Goal: Task Accomplishment & Management: Use online tool/utility

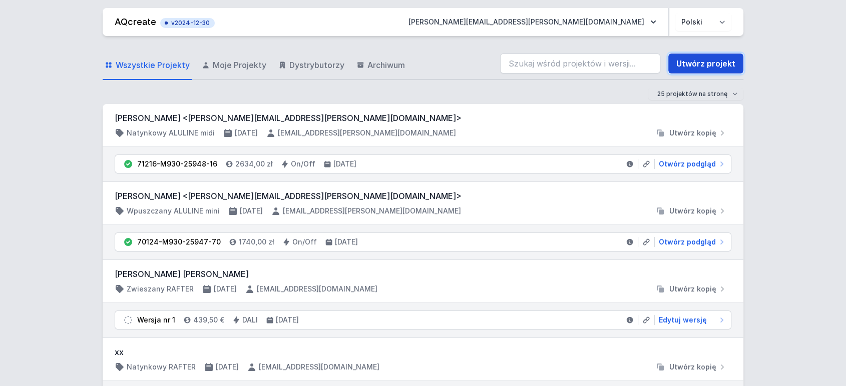
click at [705, 72] on link "Utwórz projekt" at bounding box center [705, 64] width 75 height 20
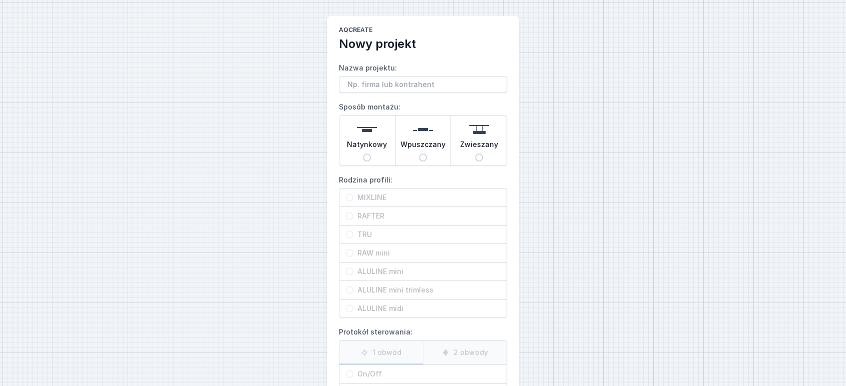
click at [368, 83] on input "Nazwa projektu:" at bounding box center [423, 84] width 168 height 17
type input "MIXLINE ALELEK"
click at [480, 156] on input "Zwieszany" at bounding box center [479, 158] width 8 height 8
radio input "true"
click at [364, 196] on span "MIXLINE" at bounding box center [426, 198] width 147 height 10
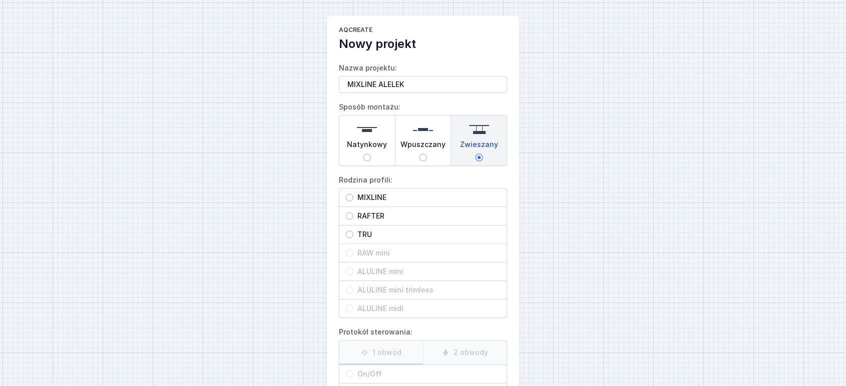
click at [353, 196] on input "MIXLINE" at bounding box center [349, 198] width 8 height 8
radio input "true"
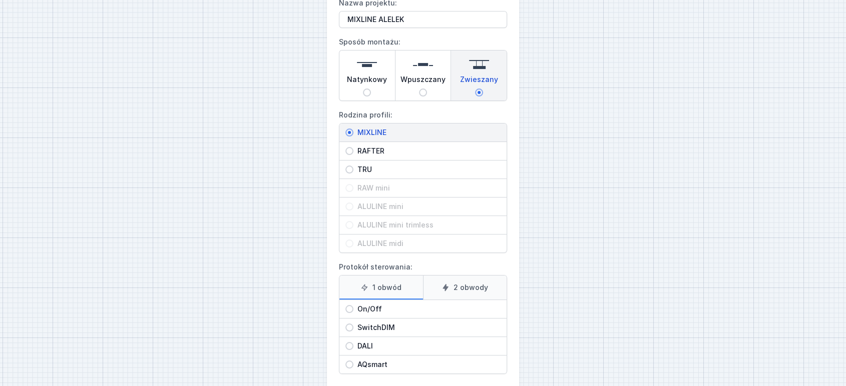
scroll to position [114, 0]
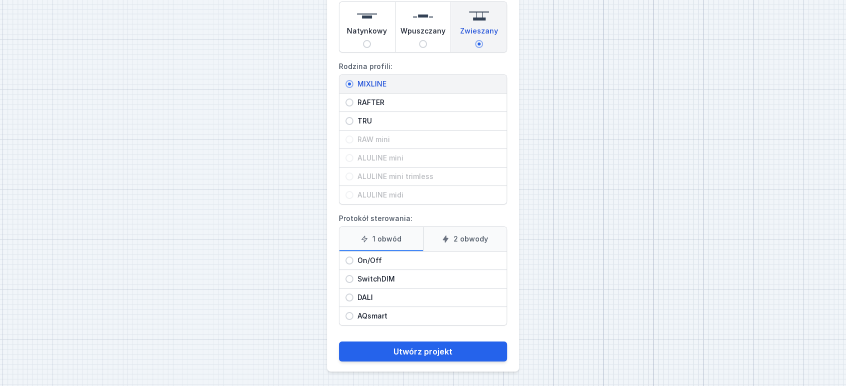
click at [371, 257] on span "On/Off" at bounding box center [426, 261] width 147 height 10
click at [353, 257] on input "On/Off" at bounding box center [349, 261] width 8 height 8
radio input "true"
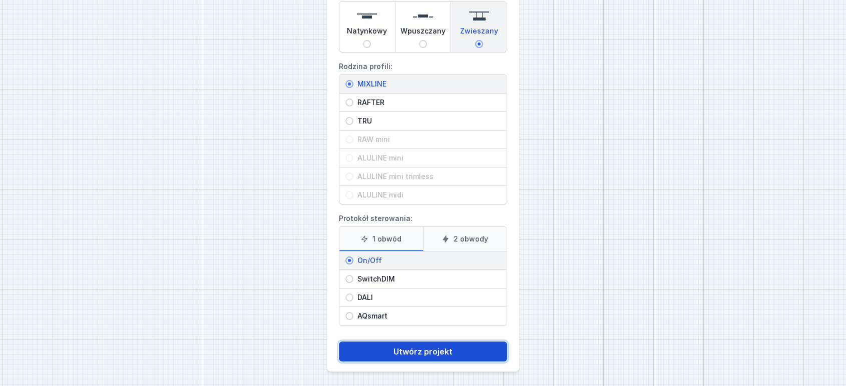
click at [408, 346] on button "Utwórz projekt" at bounding box center [423, 352] width 168 height 20
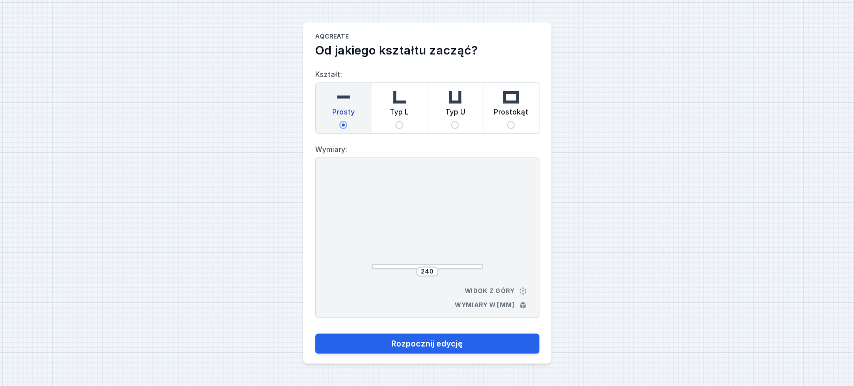
click at [399, 127] on input "Typ L" at bounding box center [399, 125] width 8 height 8
radio input "true"
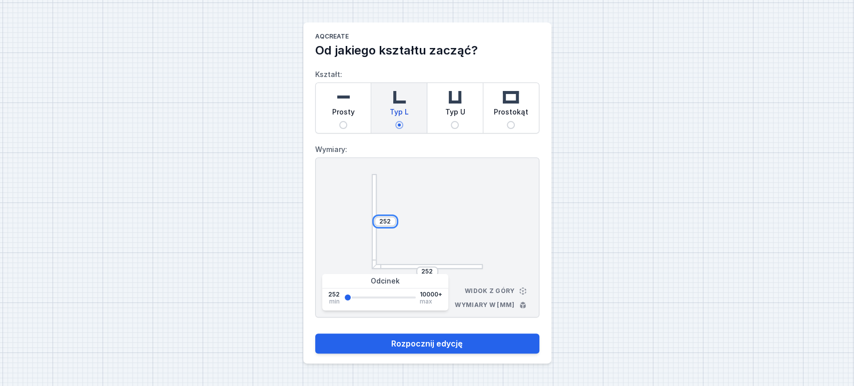
click at [380, 223] on input "252" at bounding box center [385, 222] width 16 height 8
click at [382, 222] on input "252" at bounding box center [385, 222] width 16 height 8
type input "2380"
click at [494, 227] on div "2380 252 Widok z góry Wymiary w [mm]" at bounding box center [427, 238] width 224 height 160
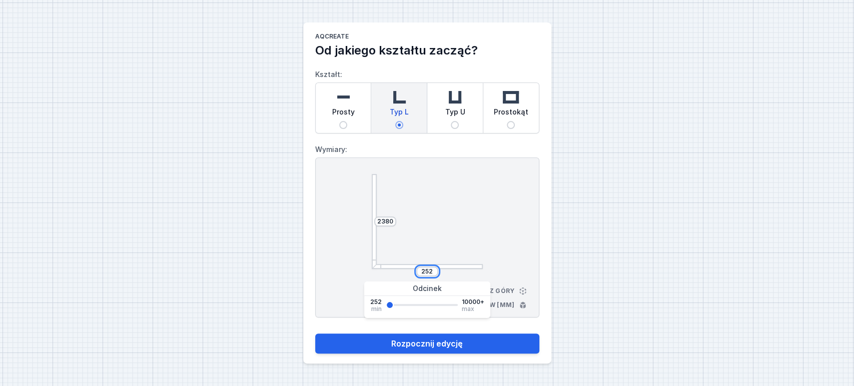
click at [425, 271] on input "252" at bounding box center [427, 272] width 16 height 8
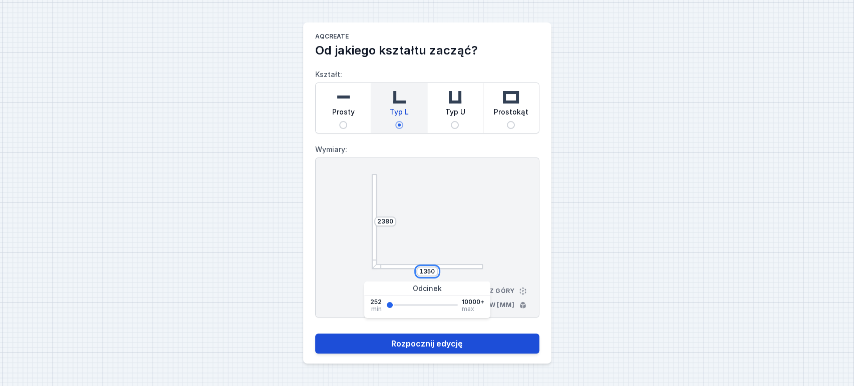
type input "1350"
click at [419, 344] on button "Rozpocznij edycję" at bounding box center [427, 344] width 224 height 20
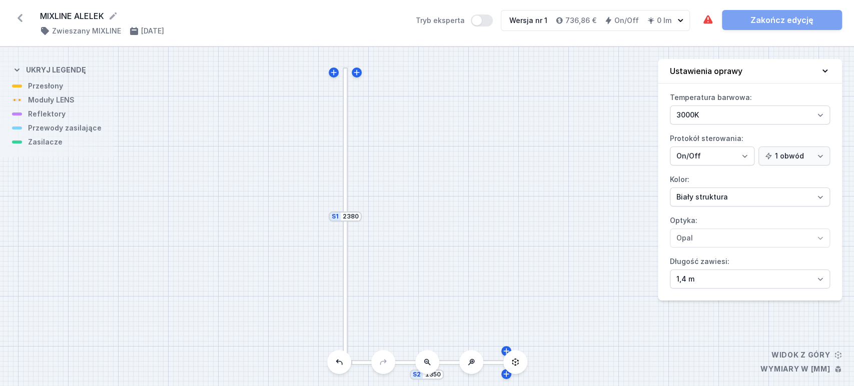
click at [345, 279] on div at bounding box center [346, 291] width 6 height 150
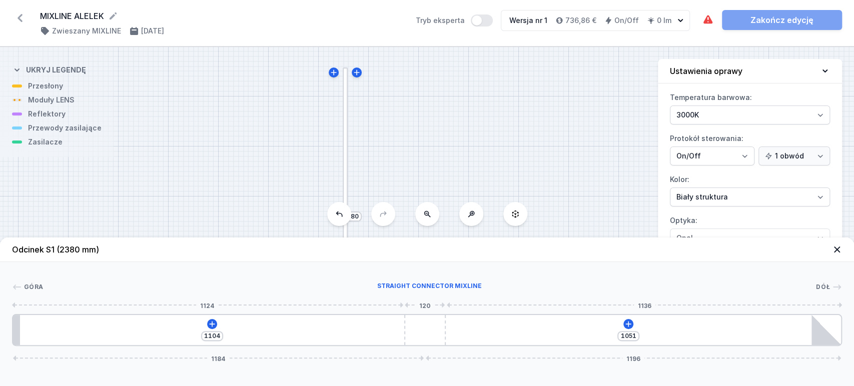
type input "1018"
type input "1137"
type input "1023"
type input "1132"
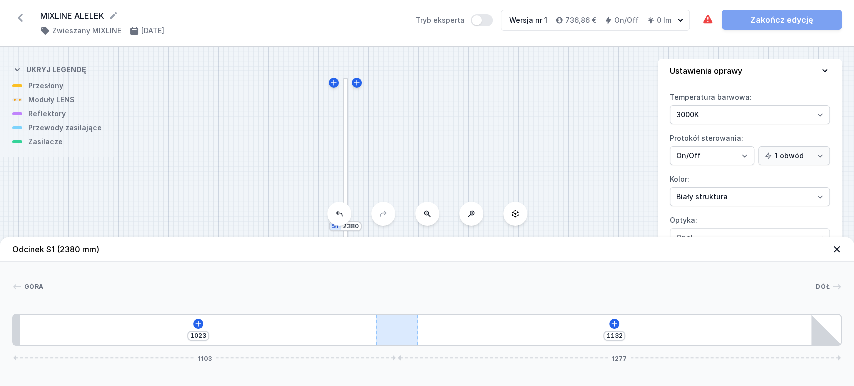
type input "1028"
type input "1127"
type input "1030"
type input "1125"
type input "1014"
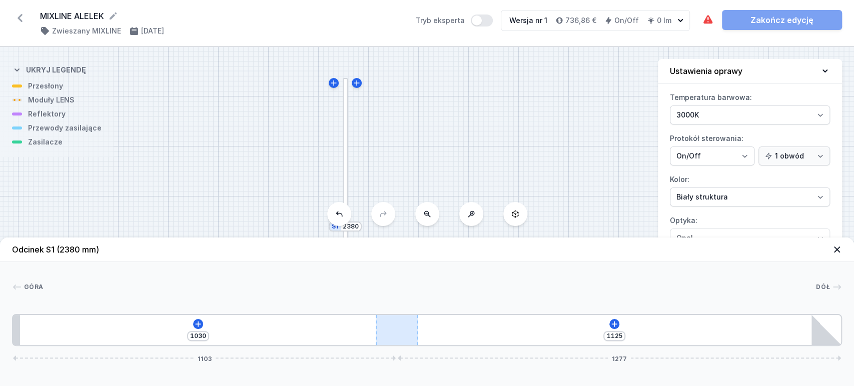
type input "1141"
type input "974"
type input "1181"
type input "912"
type input "1243"
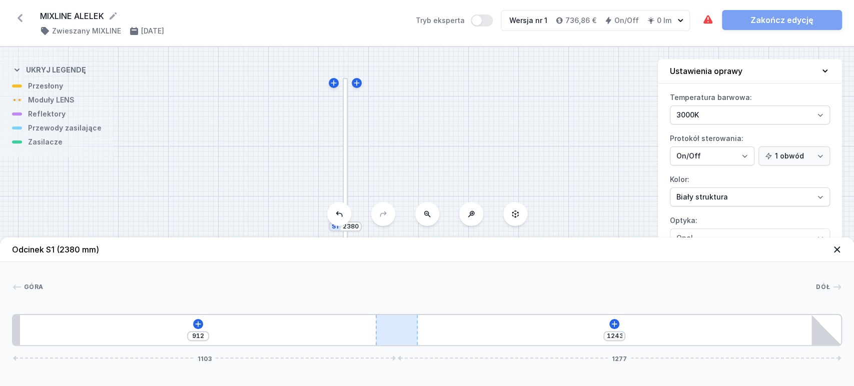
type input "776"
type input "1379"
type input "696"
type input "1459"
type input "616"
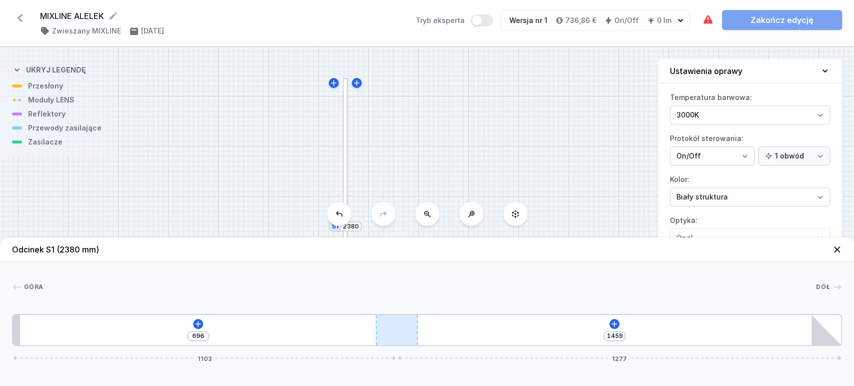
type input "1539"
type input "545"
type input "1610"
type input "480"
type input "1675"
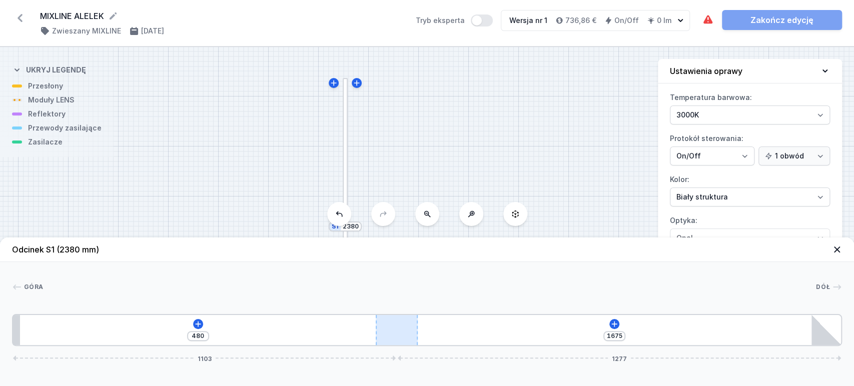
type input "421"
type input "1734"
type input "313"
type input "1842"
type input "234"
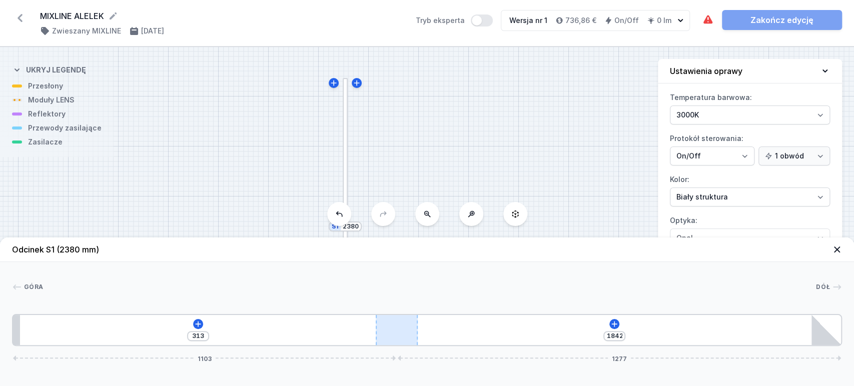
type input "1921"
type input "175"
type input "1980"
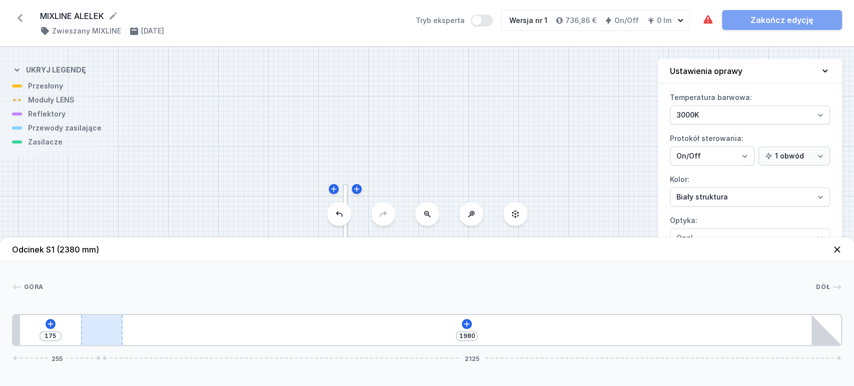
type input "140"
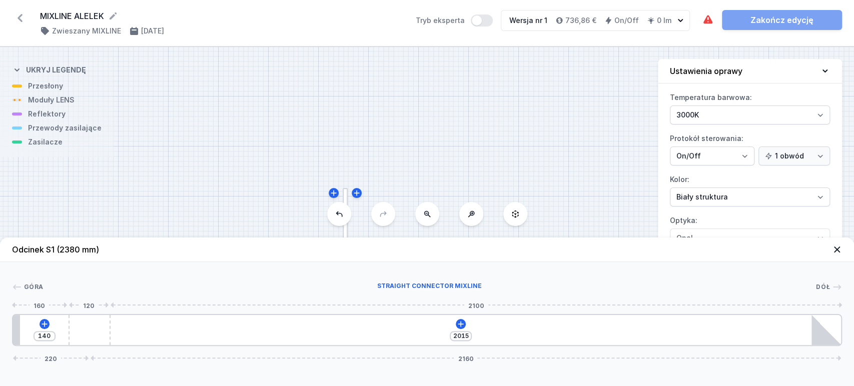
drag, startPoint x: 432, startPoint y: 335, endPoint x: 162, endPoint y: 327, distance: 269.8
click at [101, 319] on div at bounding box center [90, 330] width 42 height 30
click at [460, 322] on icon at bounding box center [461, 324] width 8 height 8
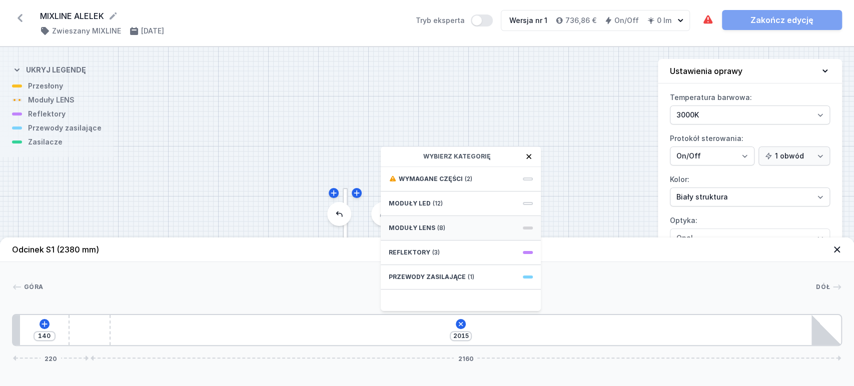
click at [410, 231] on span "Moduły LENS" at bounding box center [412, 228] width 47 height 8
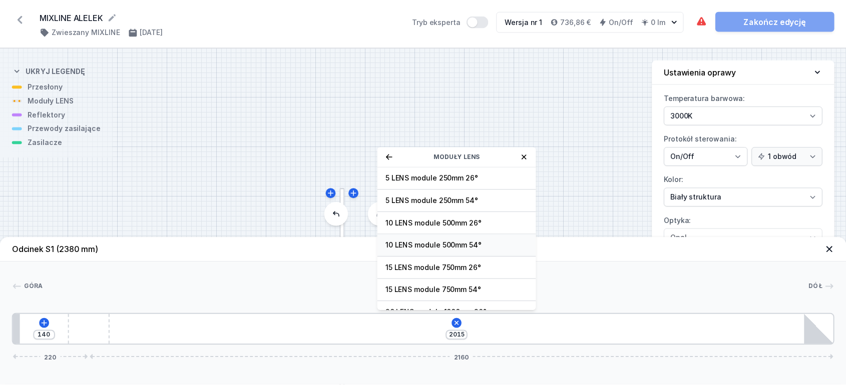
scroll to position [36, 0]
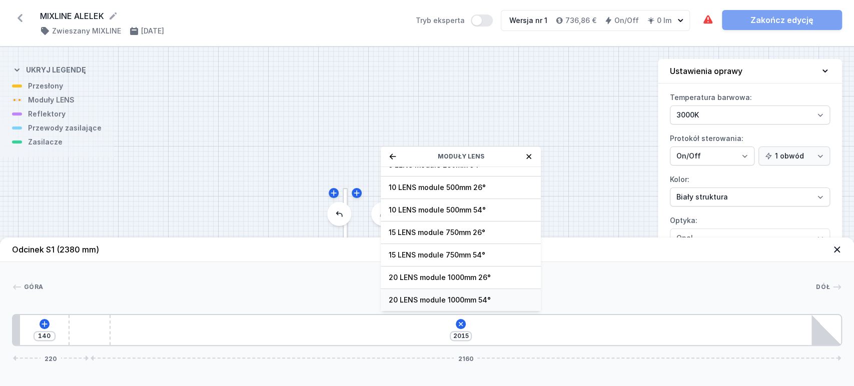
click at [438, 293] on div "20 LENS module 1000mm 54°" at bounding box center [461, 300] width 160 height 23
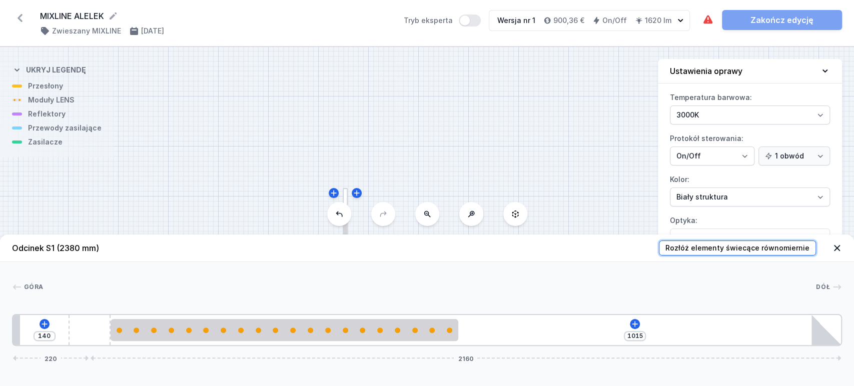
drag, startPoint x: 717, startPoint y: 245, endPoint x: 668, endPoint y: 232, distance: 50.6
click at [718, 245] on span "Rozłóż elementy świecące równomiernie" at bounding box center [737, 248] width 144 height 10
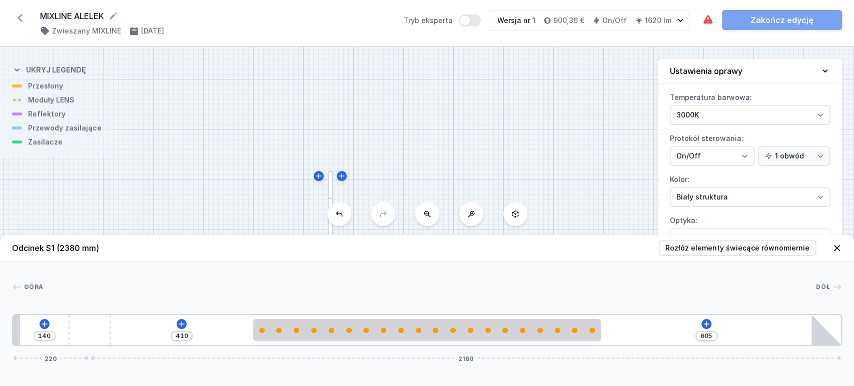
drag, startPoint x: 490, startPoint y: 143, endPoint x: 404, endPoint y: 0, distance: 166.6
click at [401, 2] on div "MIXLINE ALELEK ( 11730 /v 1 ) Zwieszany MIXLINE [DATE] Tryb eksperta Wersja nr …" at bounding box center [427, 193] width 854 height 386
drag, startPoint x: 392, startPoint y: 150, endPoint x: 344, endPoint y: 22, distance: 136.6
click at [344, 22] on div "MIXLINE ALELEK ( 11730 /v 1 ) Zwieszany MIXLINE [DATE] Tryb eksperta Wersja nr …" at bounding box center [427, 193] width 854 height 386
click at [284, 195] on div at bounding box center [271, 195] width 169 height 6
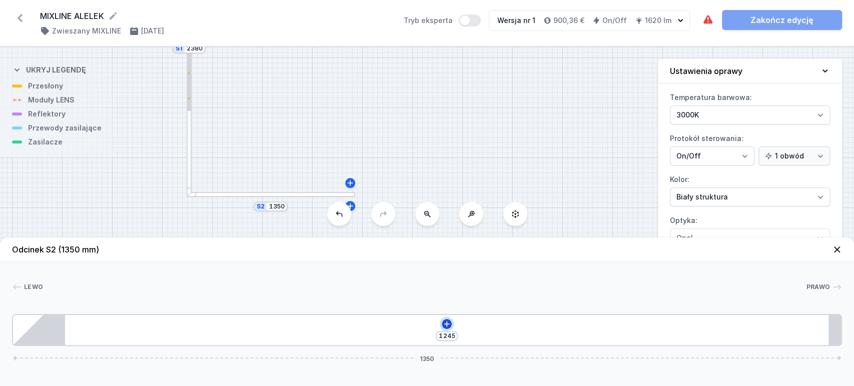
click at [445, 320] on icon at bounding box center [447, 324] width 8 height 8
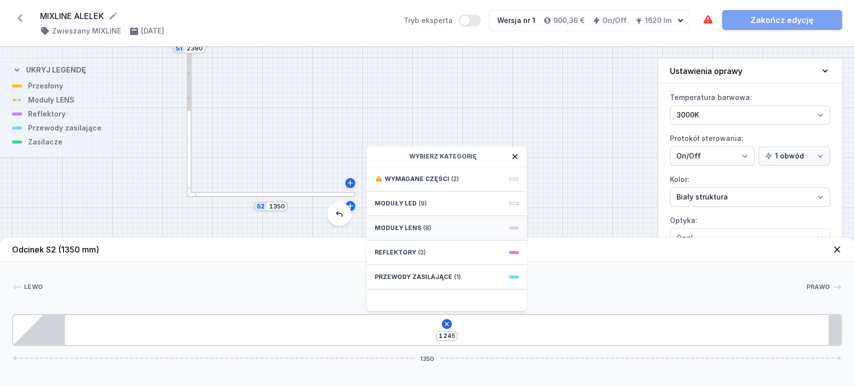
click at [394, 223] on div "Moduły LENS (8)" at bounding box center [447, 228] width 160 height 25
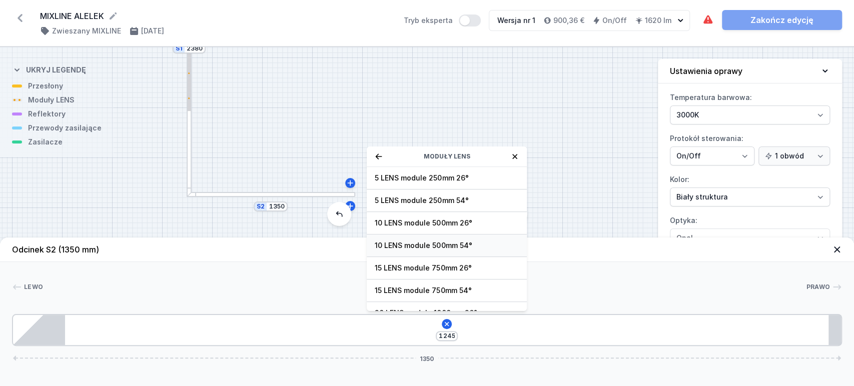
click at [440, 244] on span "10 LENS module 500mm 54°" at bounding box center [447, 246] width 144 height 10
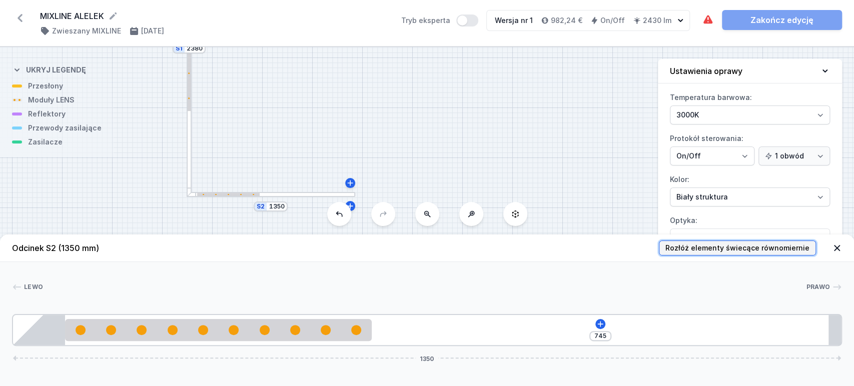
click at [709, 250] on span "Rozłóż elementy świecące równomiernie" at bounding box center [737, 248] width 144 height 10
type input "405"
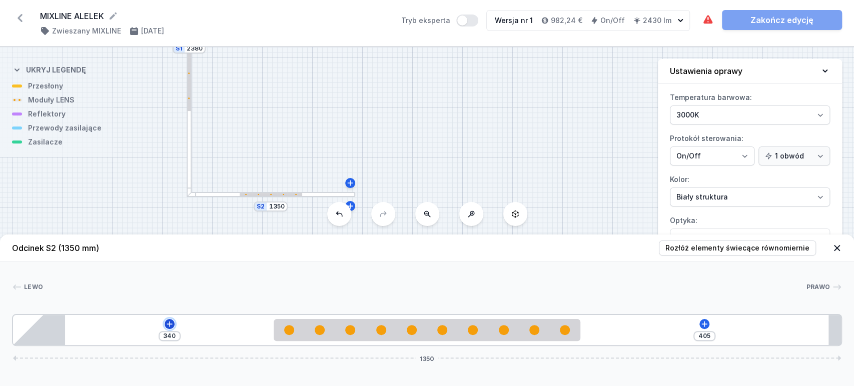
click at [167, 326] on icon at bounding box center [170, 324] width 8 height 8
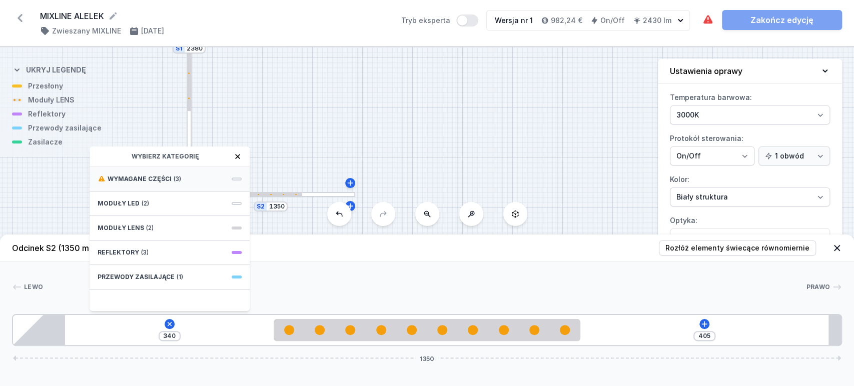
click at [199, 177] on div "Wymagane części (3)" at bounding box center [170, 179] width 160 height 25
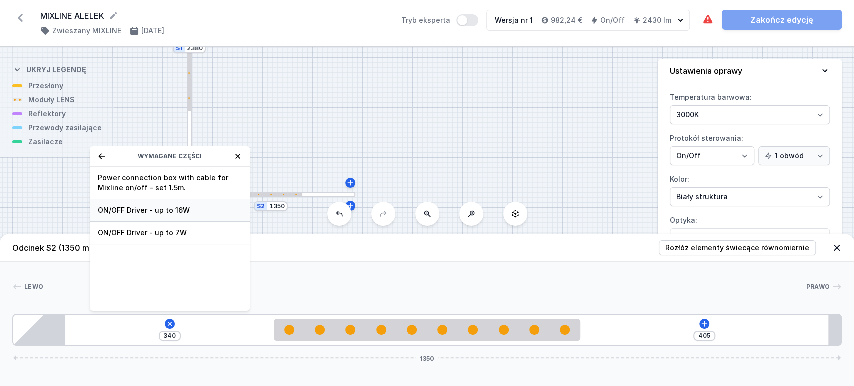
click at [182, 212] on span "ON/OFF Driver - up to 16W" at bounding box center [170, 211] width 144 height 10
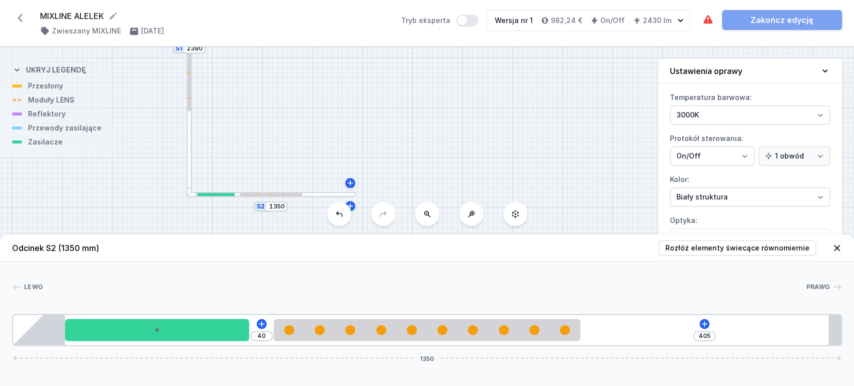
type input "40"
click at [190, 174] on div at bounding box center [190, 62] width 6 height 270
type input "605"
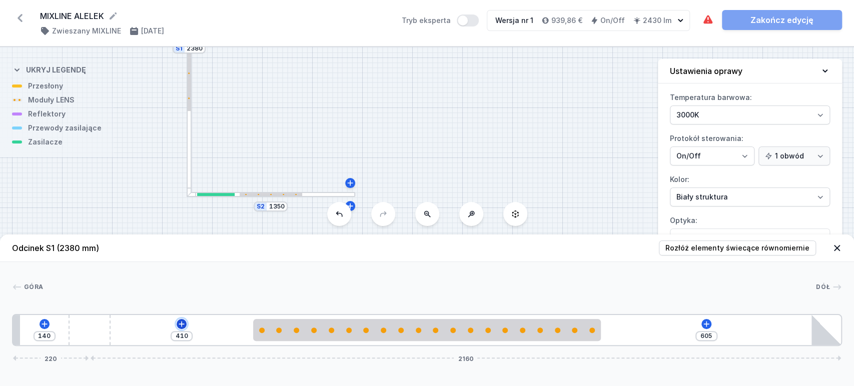
click at [179, 321] on icon at bounding box center [182, 324] width 8 height 8
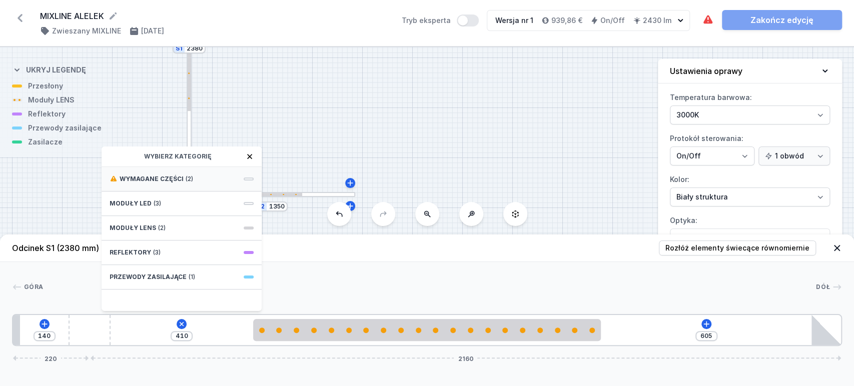
click at [175, 170] on div "Wymagane części (2)" at bounding box center [182, 179] width 160 height 25
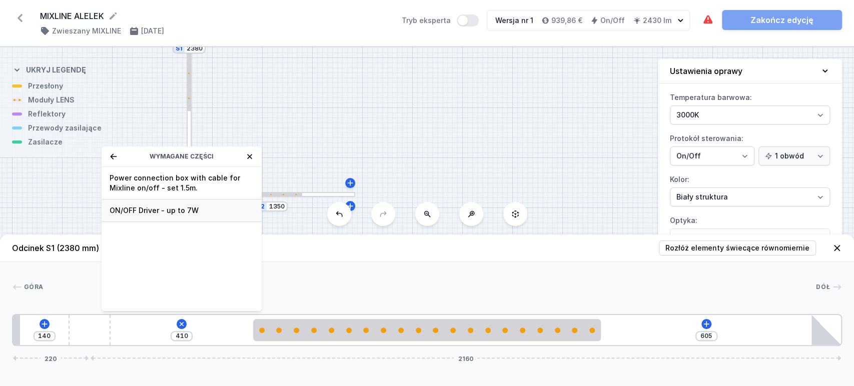
click at [193, 207] on span "ON/OFF Driver - up to 7W" at bounding box center [182, 211] width 144 height 10
type input "210"
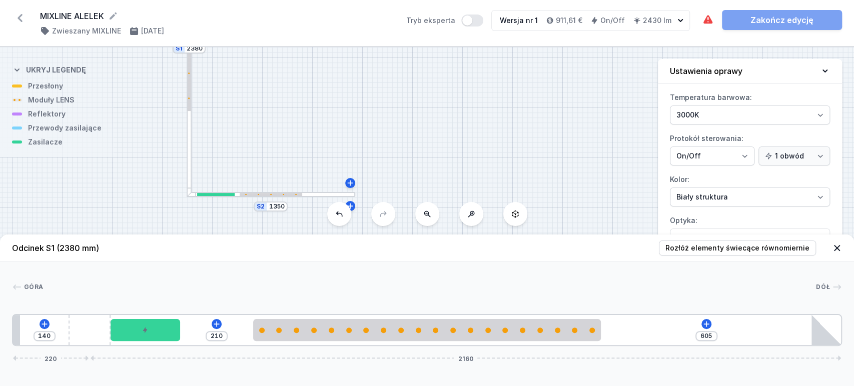
click at [36, 323] on div "140 210 605 220 2160" at bounding box center [427, 330] width 830 height 32
click at [43, 323] on icon at bounding box center [45, 324] width 8 height 8
click at [704, 325] on icon at bounding box center [707, 324] width 8 height 8
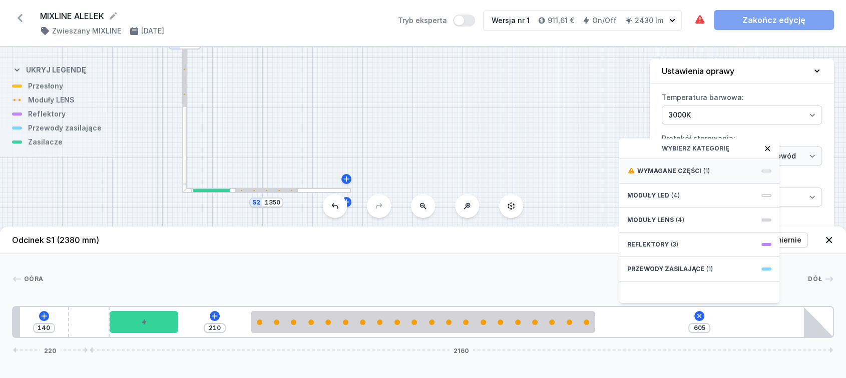
click at [690, 175] on span "Wymagane części" at bounding box center [669, 171] width 64 height 8
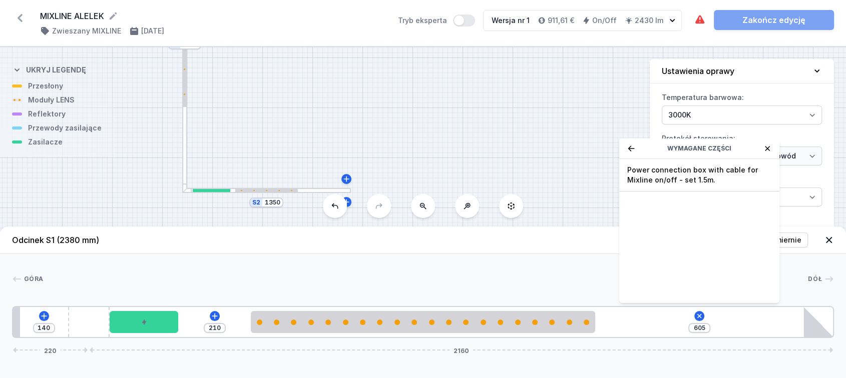
drag, startPoint x: 690, startPoint y: 179, endPoint x: 699, endPoint y: 187, distance: 12.0
click at [694, 180] on span "Power connection box with cable for Mixline on/off - set 1.5m." at bounding box center [699, 175] width 144 height 20
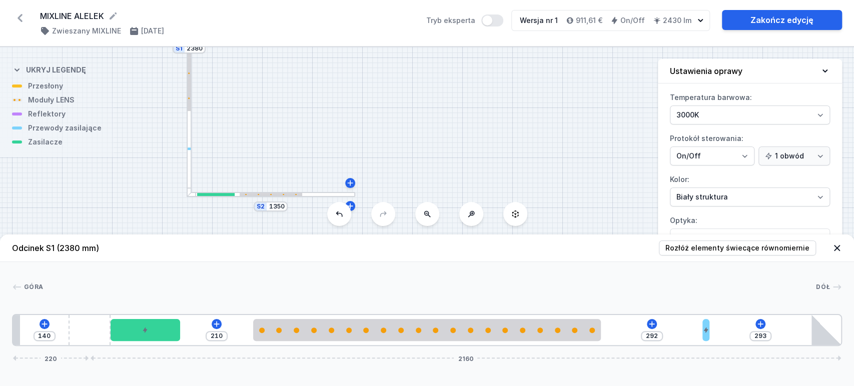
type input "220"
type input "365"
type input "169"
type input "416"
type input "145"
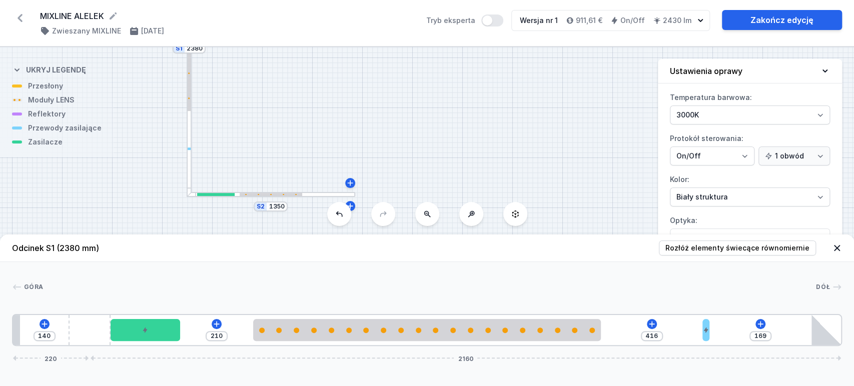
type input "440"
type input "136"
type input "449"
type input "129"
type input "456"
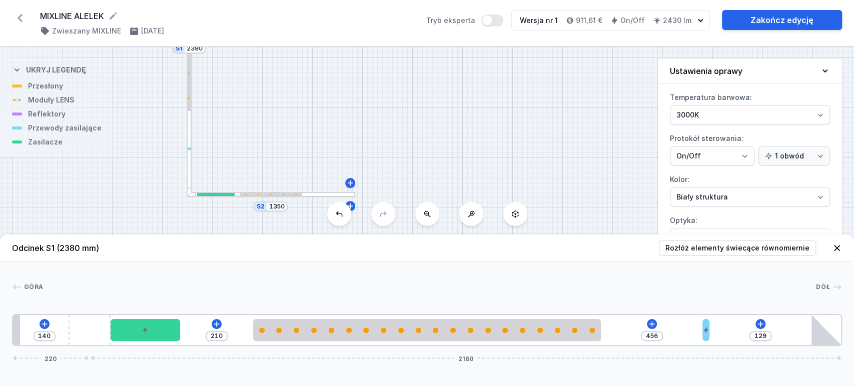
type input "126"
type input "459"
type input "123"
type input "462"
type input "122"
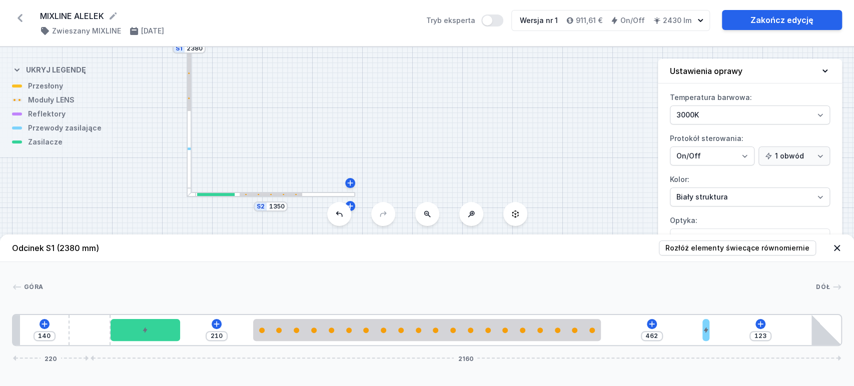
type input "463"
type input "120"
type input "465"
type input "113"
type input "472"
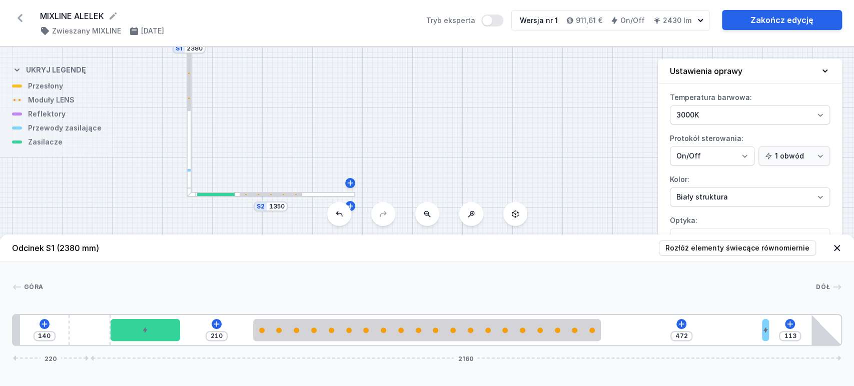
type input "103"
type input "482"
type input "96"
type input "489"
type input "88"
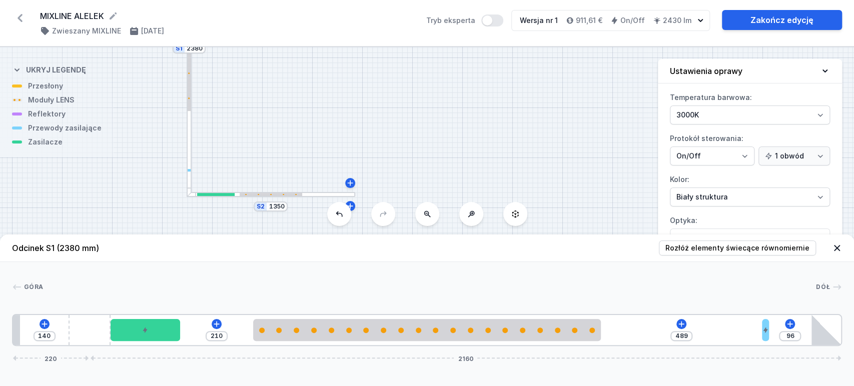
type input "497"
type input "84"
type input "501"
type input "78"
type input "507"
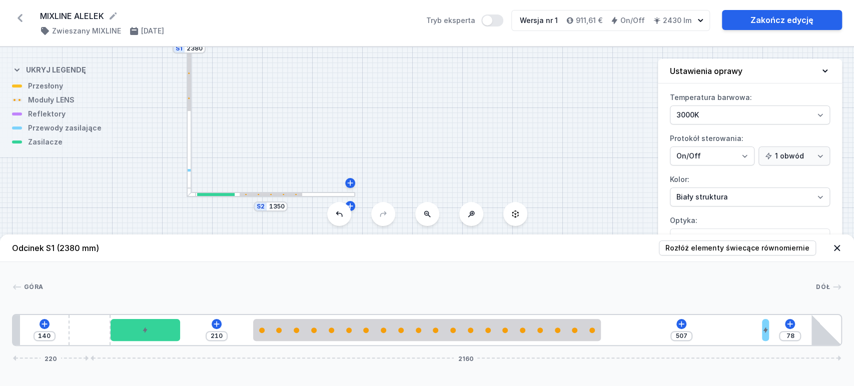
type input "74"
type input "511"
type input "70"
type input "515"
type input "64"
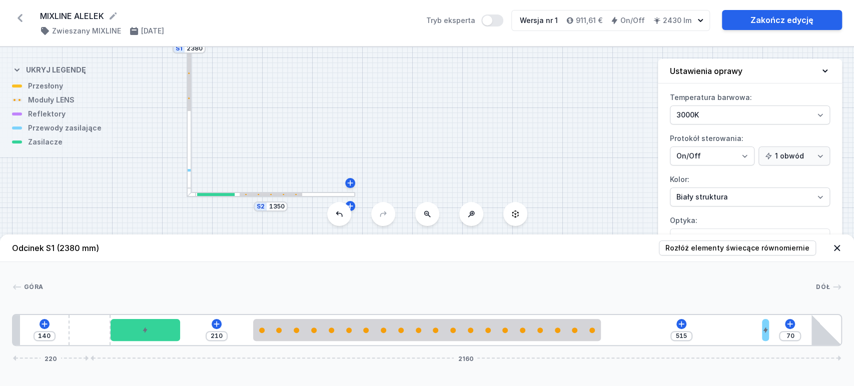
type input "521"
type input "10"
type input "575"
drag, startPoint x: 605, startPoint y: 332, endPoint x: 818, endPoint y: 335, distance: 213.2
click at [818, 335] on div "140 210 575 10 220 2160" at bounding box center [427, 330] width 830 height 32
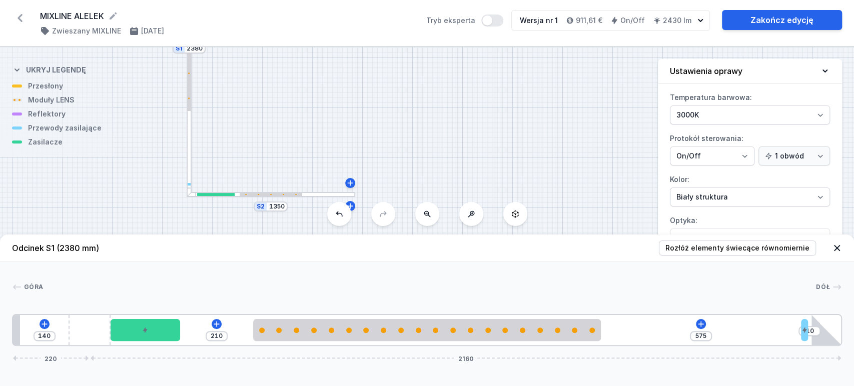
click at [523, 119] on div "S2 1350 S1 2380" at bounding box center [427, 216] width 854 height 339
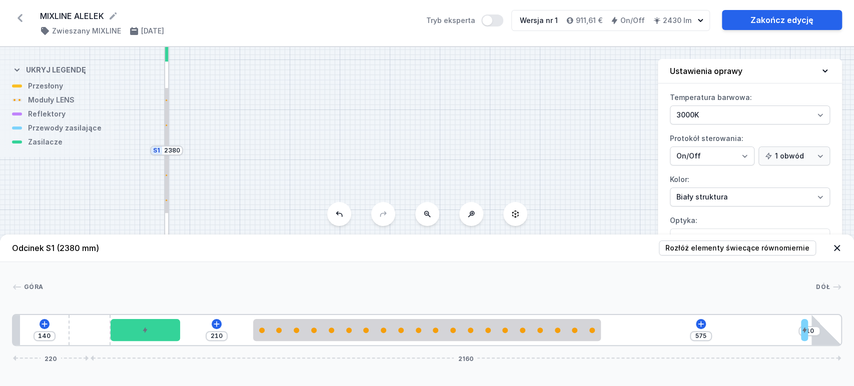
drag, startPoint x: 340, startPoint y: 199, endPoint x: 337, endPoint y: 223, distance: 24.2
click at [337, 223] on div "S2 1350 S1 2380 Odcinek S1 (2380 mm) Rozłóż elementy świecące równomiernie [GEO…" at bounding box center [427, 216] width 854 height 339
drag, startPoint x: 321, startPoint y: 134, endPoint x: 391, endPoint y: 57, distance: 104.1
click at [387, 70] on div "S2 1350 S1 2380" at bounding box center [427, 216] width 854 height 339
drag, startPoint x: 475, startPoint y: 113, endPoint x: 511, endPoint y: 83, distance: 47.6
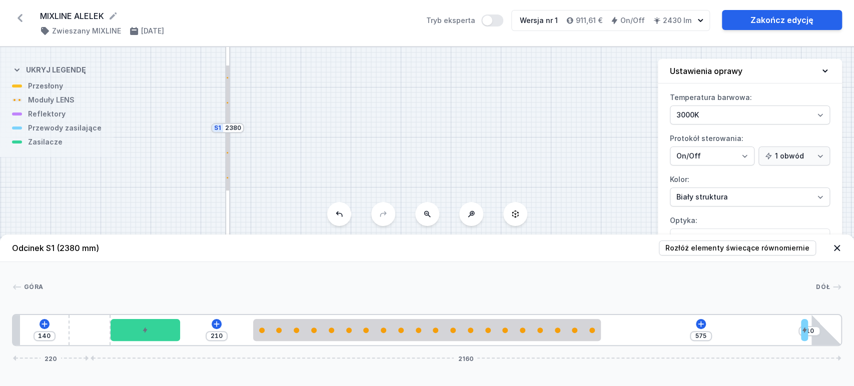
click at [441, 86] on div "S2 1350 S1 2380" at bounding box center [427, 216] width 854 height 339
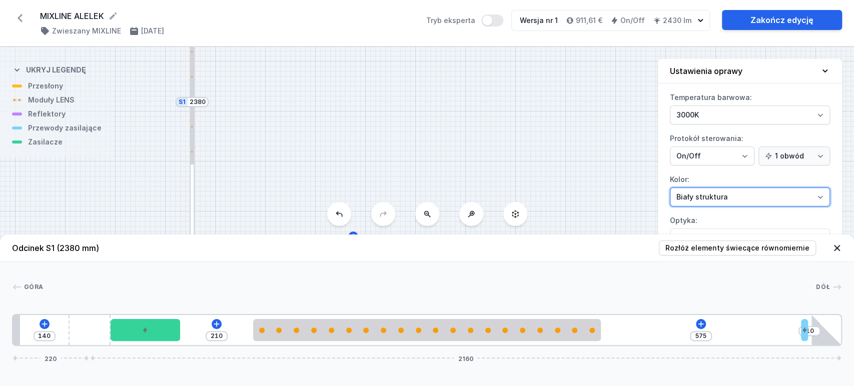
drag, startPoint x: 702, startPoint y: 194, endPoint x: 703, endPoint y: 205, distance: 10.6
click at [702, 194] on select "Biały struktura Czarny struktura Złoty struktura Miedziany Szary Inny (z palety…" at bounding box center [750, 197] width 160 height 19
select select "2"
click at [670, 188] on select "Biały struktura Czarny struktura Złoty struktura Miedziany Szary Inny (z palety…" at bounding box center [750, 197] width 160 height 19
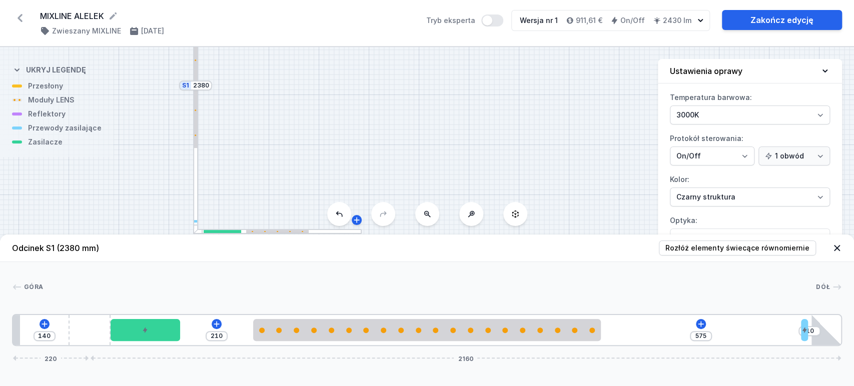
drag, startPoint x: 263, startPoint y: 187, endPoint x: 270, endPoint y: 113, distance: 74.3
click at [263, 97] on div "S2 1350 S1 2380" at bounding box center [427, 216] width 854 height 339
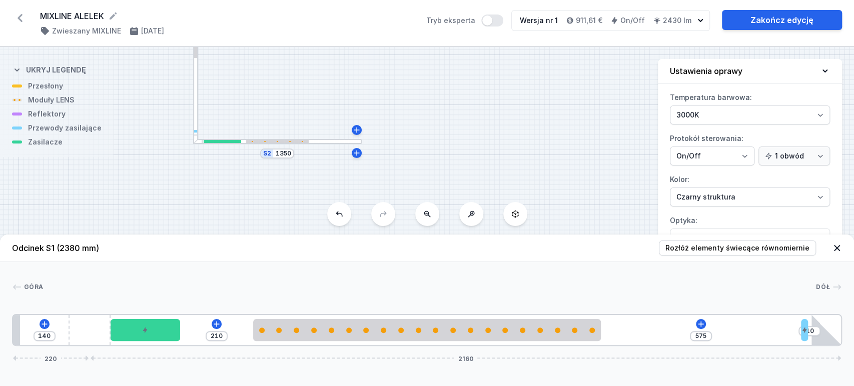
click at [318, 143] on div at bounding box center [277, 142] width 169 height 6
type input "405"
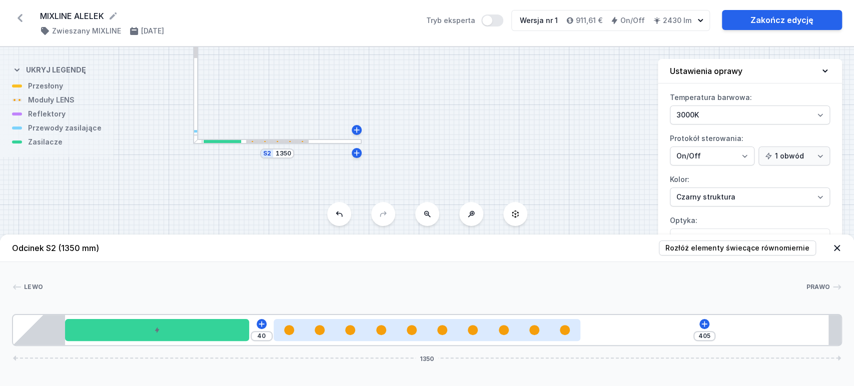
click at [358, 346] on div "Odcinek S2 (1350 mm) Rozłóż elementy świecące równomiernie Lewo Prawo 1 2 3 4 4…" at bounding box center [427, 311] width 854 height 152
click at [361, 338] on div at bounding box center [427, 330] width 307 height 22
select select "3282"
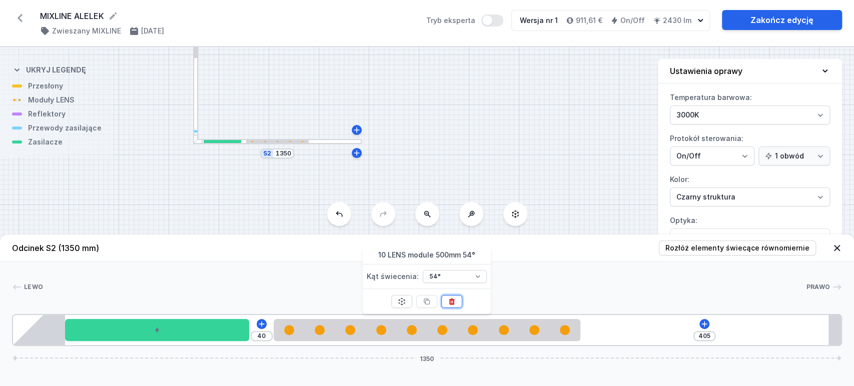
drag, startPoint x: 454, startPoint y: 303, endPoint x: 444, endPoint y: 312, distance: 13.5
click at [453, 303] on icon at bounding box center [452, 302] width 8 height 8
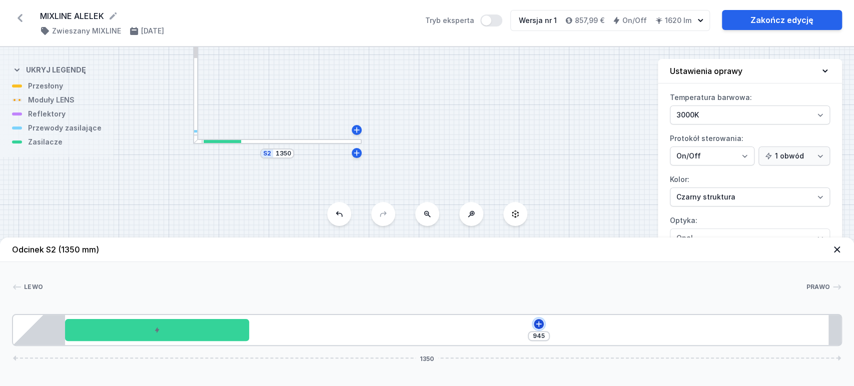
click at [538, 326] on icon at bounding box center [539, 324] width 8 height 8
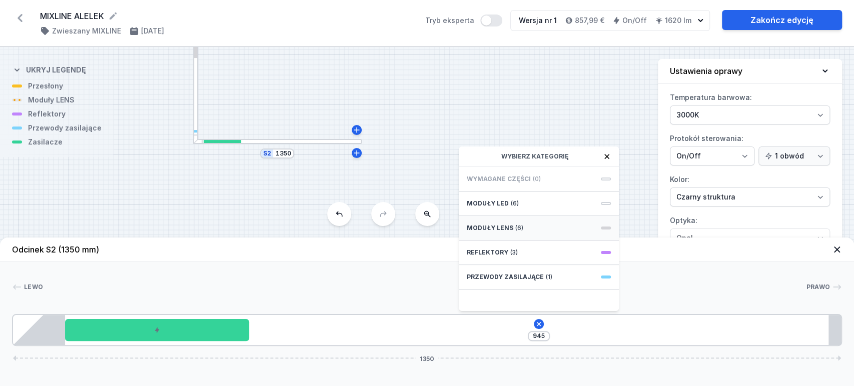
click at [504, 222] on div "Moduły LENS (6)" at bounding box center [539, 228] width 160 height 25
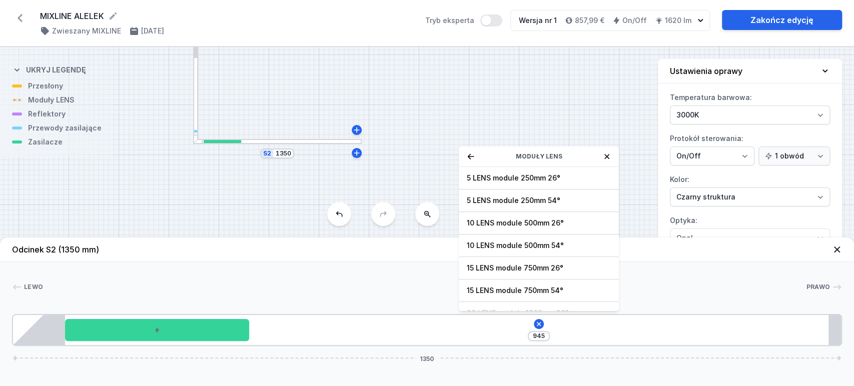
click at [535, 289] on span "15 LENS module 750mm 54°" at bounding box center [539, 291] width 144 height 10
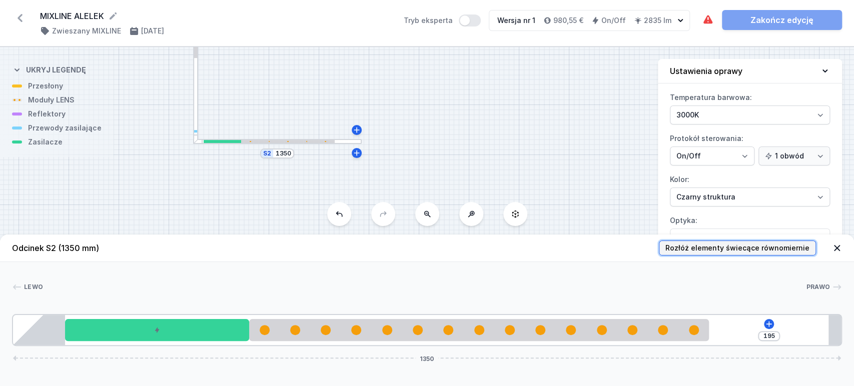
click at [715, 246] on span "Rozłóż elementy świecące równomiernie" at bounding box center [737, 248] width 144 height 10
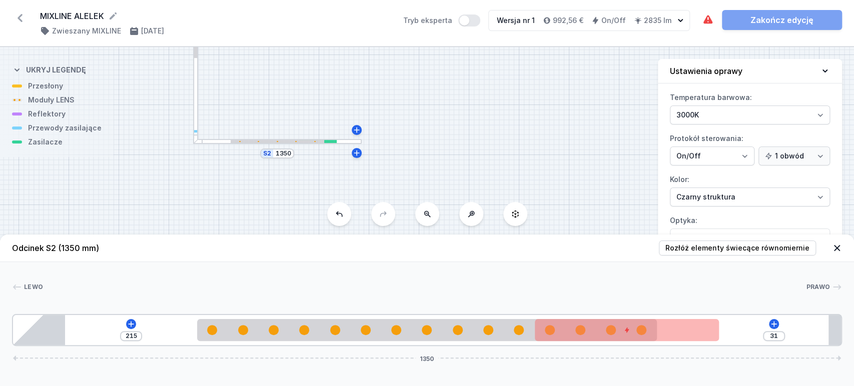
type input "26"
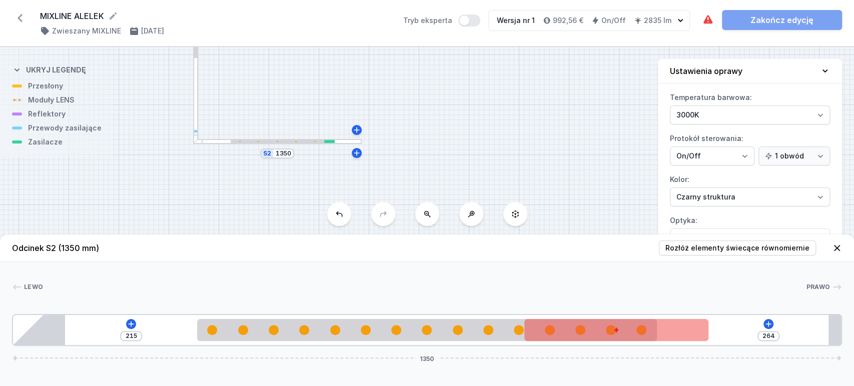
drag, startPoint x: 139, startPoint y: 332, endPoint x: 529, endPoint y: 323, distance: 390.4
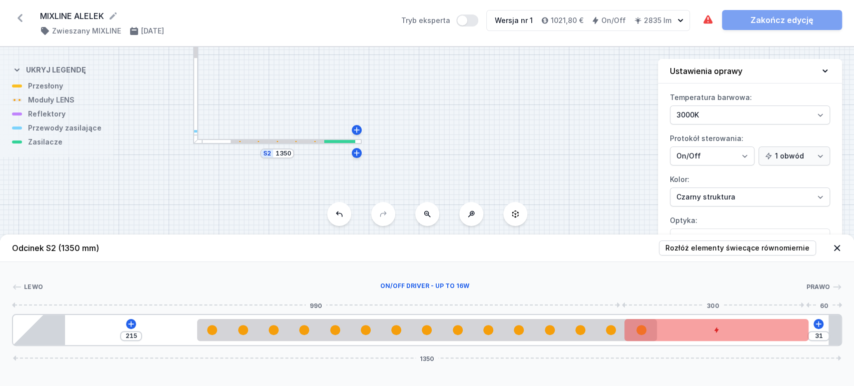
drag, startPoint x: 612, startPoint y: 336, endPoint x: 757, endPoint y: 328, distance: 145.3
click at [765, 330] on div at bounding box center [716, 330] width 184 height 22
click at [752, 331] on div at bounding box center [718, 330] width 184 height 22
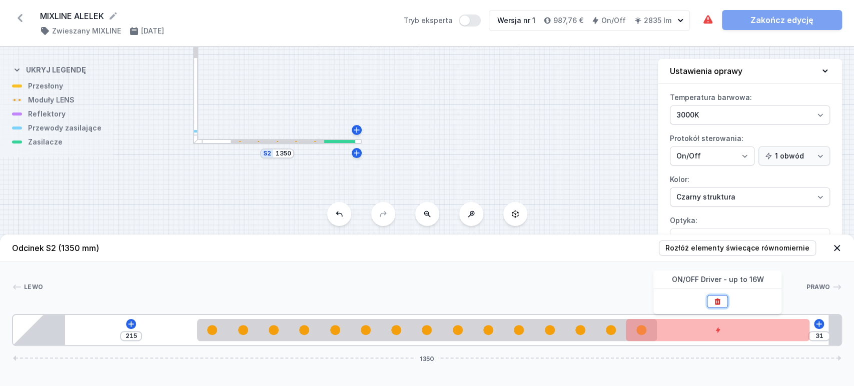
click at [721, 306] on button at bounding box center [717, 301] width 21 height 13
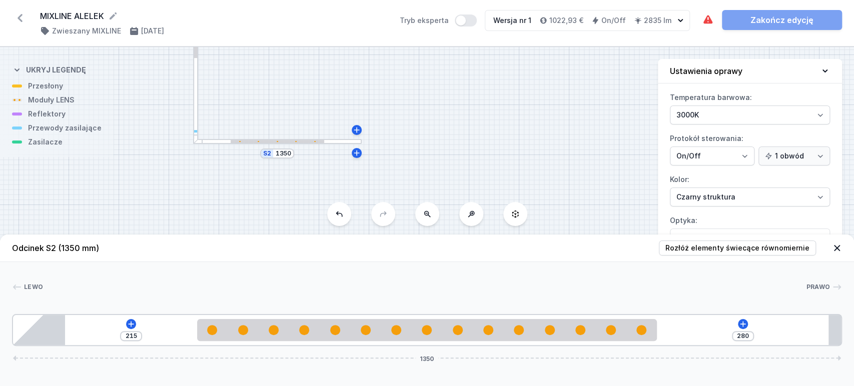
click at [194, 118] on div at bounding box center [196, 9] width 6 height 270
type input "10"
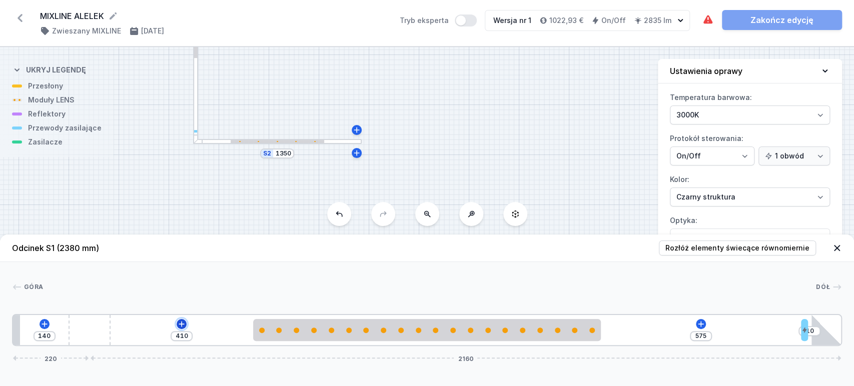
click at [178, 323] on icon at bounding box center [182, 324] width 8 height 8
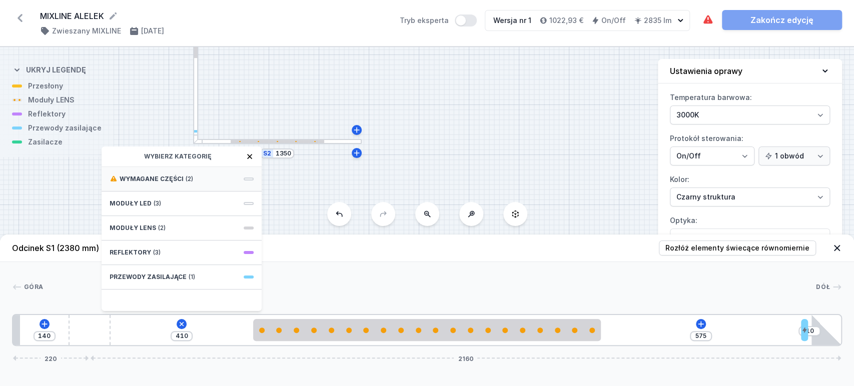
click at [177, 174] on div "Wymagane części (2)" at bounding box center [182, 179] width 160 height 25
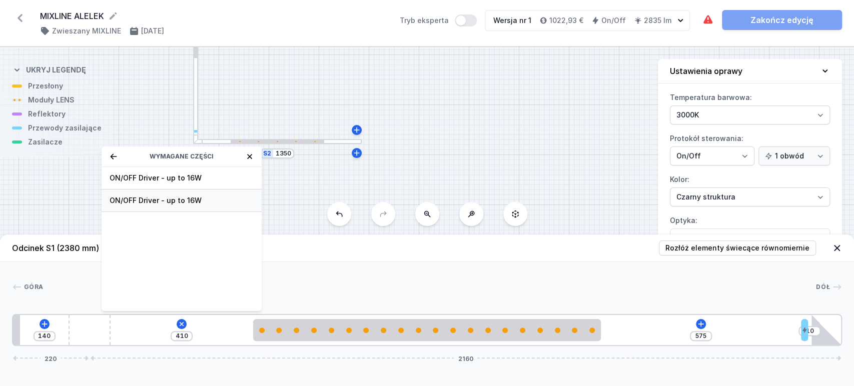
click at [162, 200] on span "ON/OFF Driver - up to 16W" at bounding box center [182, 201] width 144 height 10
type input "110"
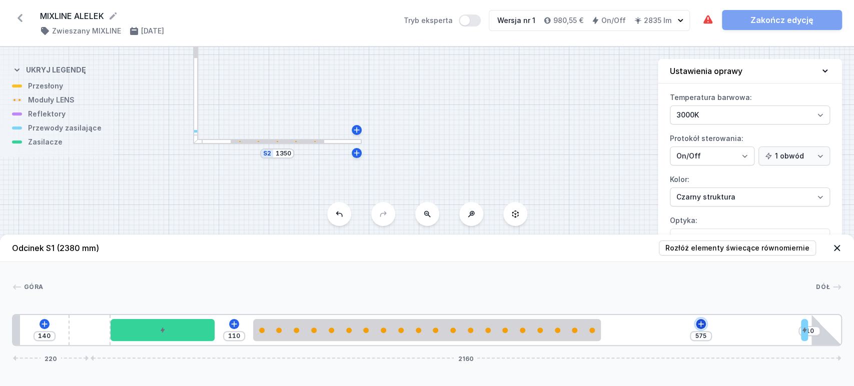
click at [701, 327] on icon at bounding box center [701, 324] width 8 height 8
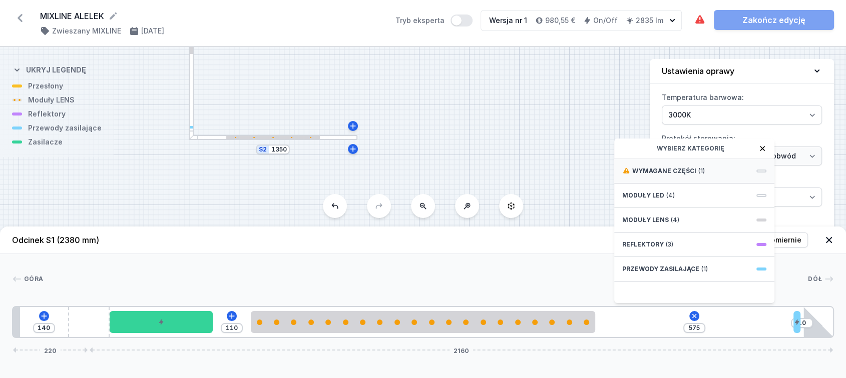
click at [698, 175] on span "(1)" at bounding box center [701, 171] width 7 height 8
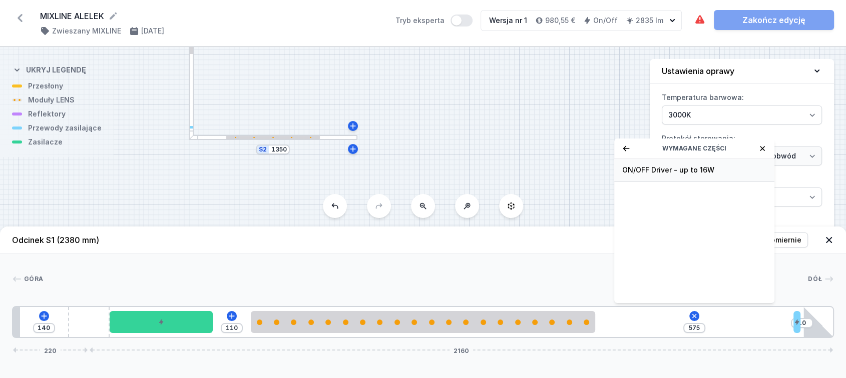
click at [720, 175] on span "ON/OFF Driver - up to 16W" at bounding box center [694, 170] width 144 height 10
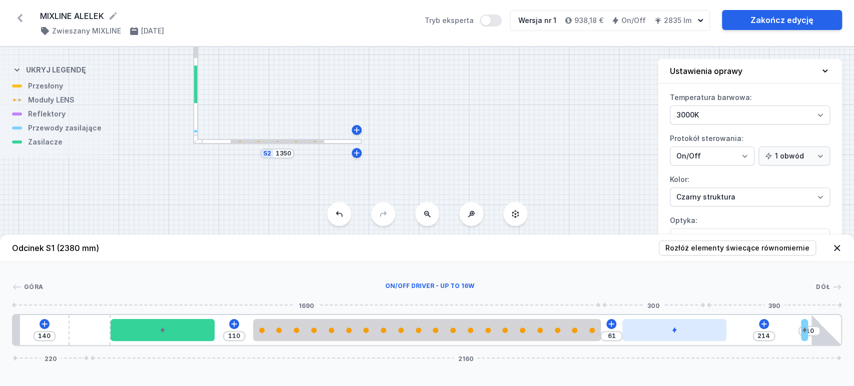
type input "184"
type input "91"
type input "160"
type input "115"
type input "133"
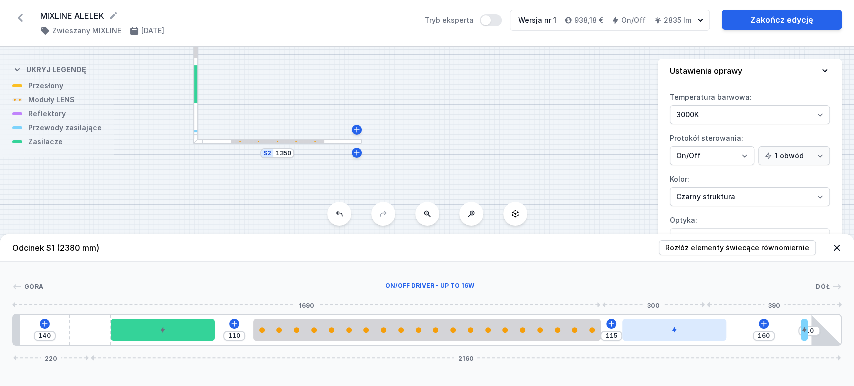
type input "142"
type input "102"
type input "173"
type input "81"
type input "194"
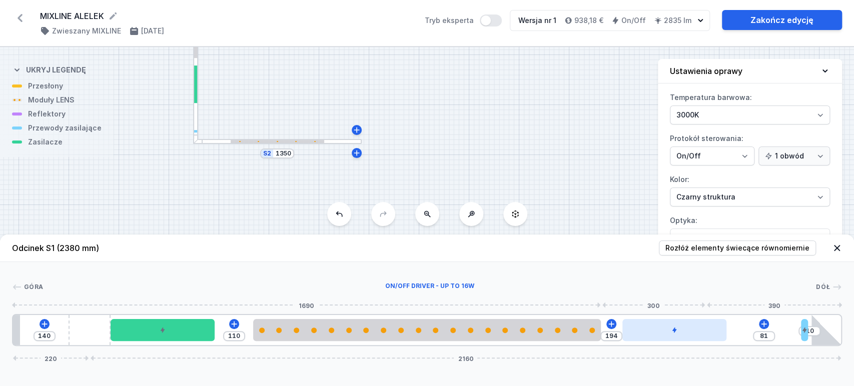
type input "71"
type input "204"
type input "64"
type input "275"
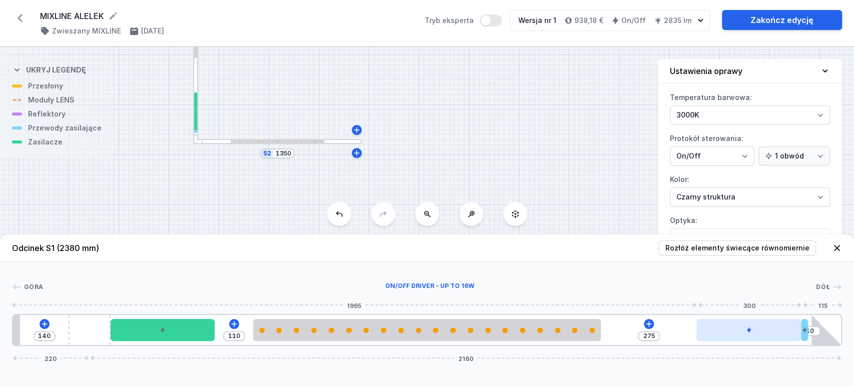
drag, startPoint x: 668, startPoint y: 338, endPoint x: 769, endPoint y: 332, distance: 100.7
click at [769, 332] on div at bounding box center [749, 330] width 105 height 22
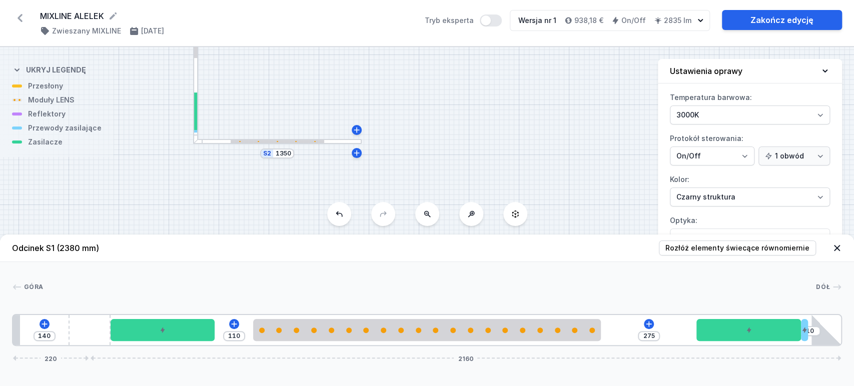
click at [478, 139] on div "S2 1350 S1 2380" at bounding box center [427, 216] width 854 height 339
drag, startPoint x: 837, startPoint y: 246, endPoint x: 672, endPoint y: 197, distance: 171.3
click at [834, 245] on icon at bounding box center [837, 248] width 10 height 10
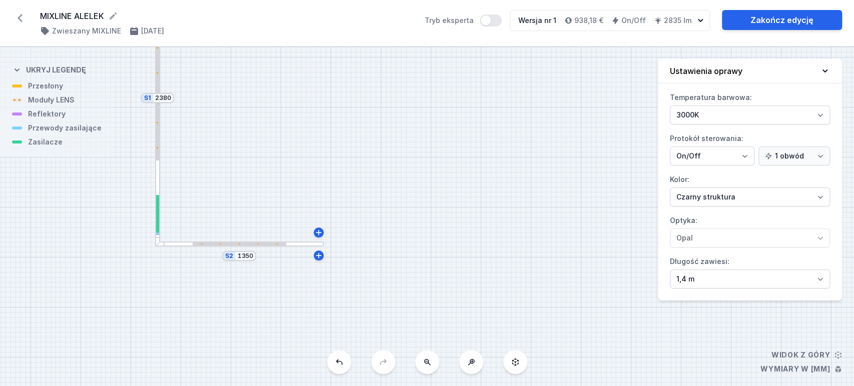
drag, startPoint x: 476, startPoint y: 208, endPoint x: 511, endPoint y: 272, distance: 72.8
click at [511, 272] on div "S2 1350 S1 2380" at bounding box center [427, 216] width 854 height 339
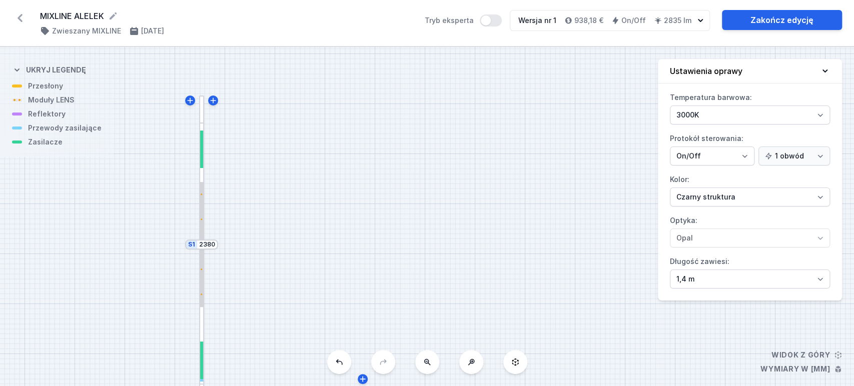
drag, startPoint x: 486, startPoint y: 246, endPoint x: 504, endPoint y: 213, distance: 37.8
click at [502, 215] on div "S2 1350 S1 2380" at bounding box center [427, 216] width 854 height 339
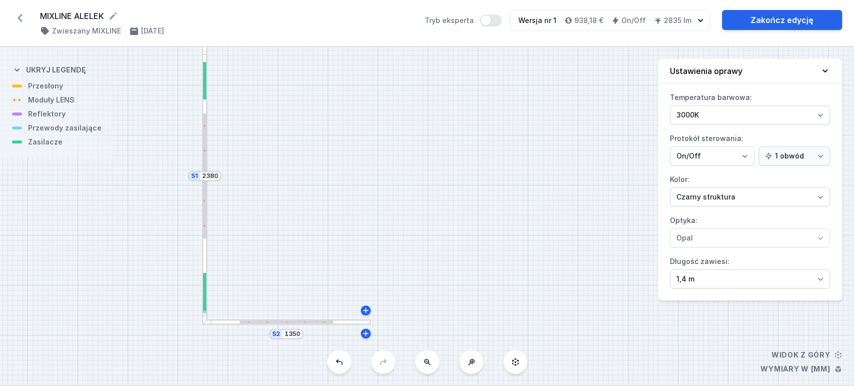
click at [205, 250] on div at bounding box center [205, 190] width 6 height 270
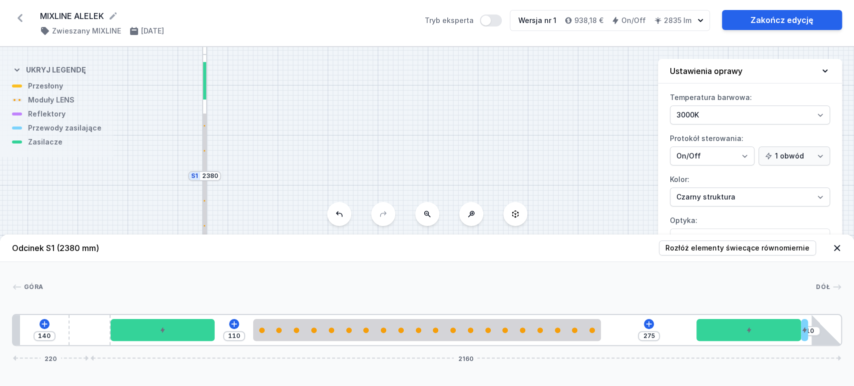
click at [768, 245] on span "Rozłóż elementy świecące równomiernie" at bounding box center [737, 248] width 144 height 10
click at [781, 247] on span "Rozłóż elementy świecące równomiernie" at bounding box center [737, 248] width 144 height 10
click at [776, 23] on link "Zakończ edycję" at bounding box center [782, 20] width 120 height 20
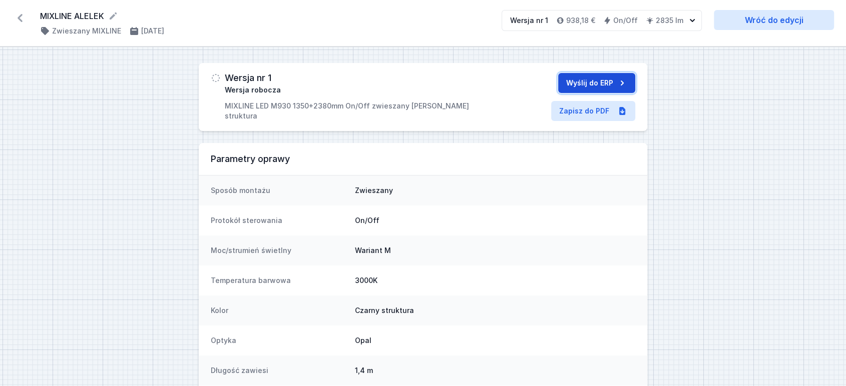
click at [596, 80] on button "Wyślij do ERP" at bounding box center [596, 83] width 77 height 20
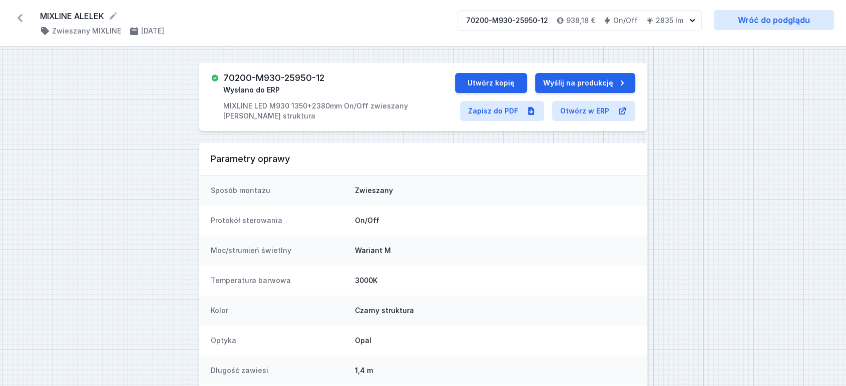
click at [8, 17] on div "MIXLINE ALELEK ( 11730 /v 1 ) Zwieszany MIXLINE [DATE] 70200-M930-25950-12 938,…" at bounding box center [423, 23] width 846 height 47
click at [16, 19] on icon at bounding box center [20, 18] width 16 height 16
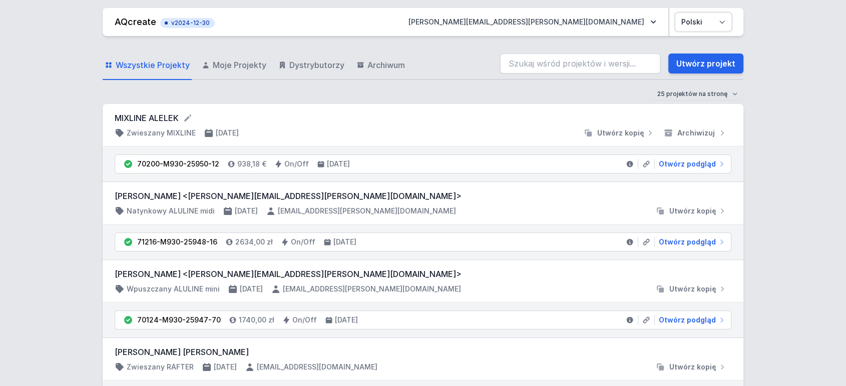
click at [702, 28] on select "Polski English" at bounding box center [703, 22] width 56 height 18
select select "en"
click at [675, 13] on select "Polski English" at bounding box center [703, 22] width 56 height 18
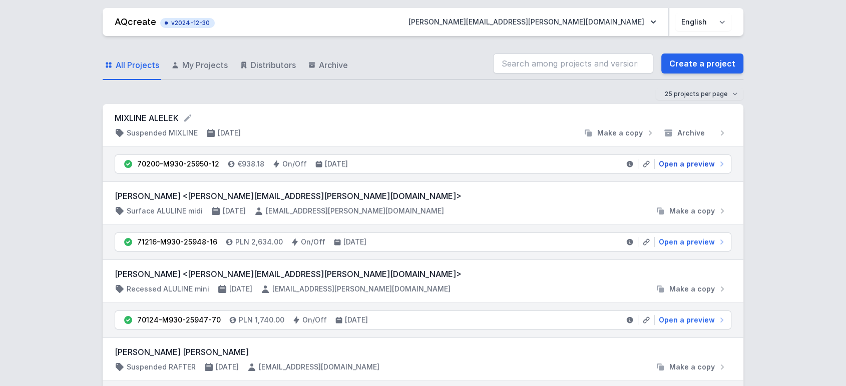
drag, startPoint x: 672, startPoint y: 162, endPoint x: 349, endPoint y: 131, distance: 324.7
click at [672, 162] on span "Open a preview" at bounding box center [686, 164] width 56 height 10
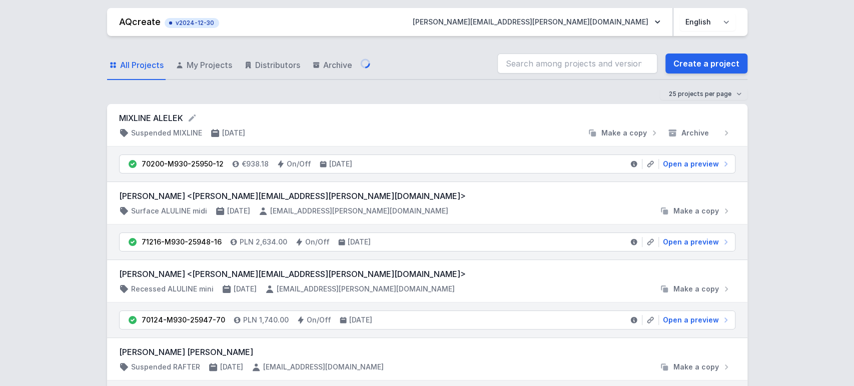
select select "2"
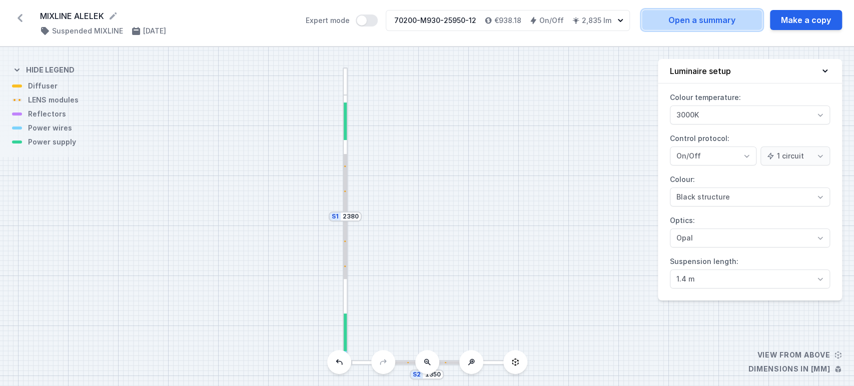
click at [722, 25] on link "Open a summary" at bounding box center [702, 20] width 120 height 20
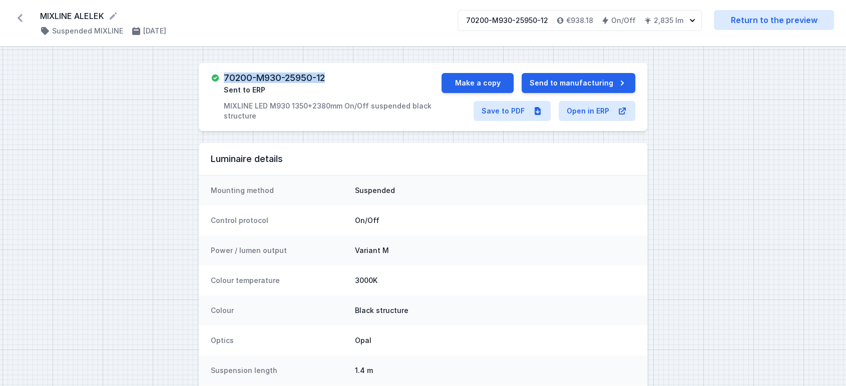
drag, startPoint x: 225, startPoint y: 78, endPoint x: 333, endPoint y: 77, distance: 108.1
click at [333, 77] on div "70200-M930-25950-12 Sent to ERP MIXLINE LED M930 1350+2380mm On/Off suspended b…" at bounding box center [333, 97] width 218 height 48
copy h3 "70200-M930-25950-12"
click at [508, 115] on link "Save to PDF" at bounding box center [511, 111] width 77 height 20
